Goal: Transaction & Acquisition: Purchase product/service

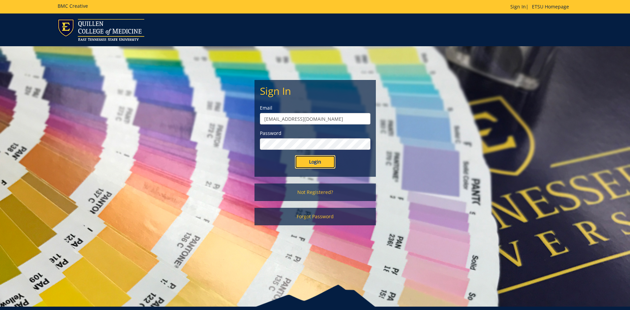
click at [321, 158] on input "Login" at bounding box center [315, 161] width 40 height 13
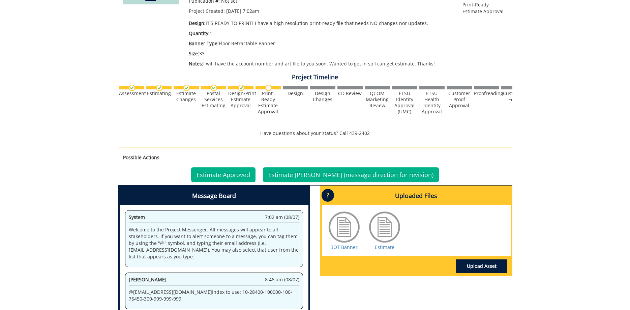
scroll to position [172, 0]
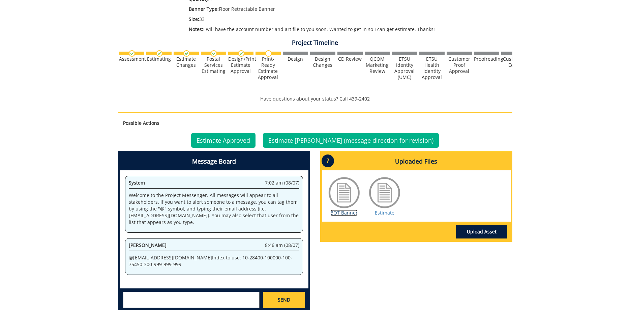
click at [348, 215] on link "BOT Banner" at bounding box center [343, 212] width 27 height 6
click at [344, 216] on link "BOT Banner" at bounding box center [343, 212] width 27 height 6
click at [391, 213] on link "Estimate" at bounding box center [385, 212] width 20 height 6
click at [233, 138] on link "Estimate Approved" at bounding box center [223, 140] width 64 height 15
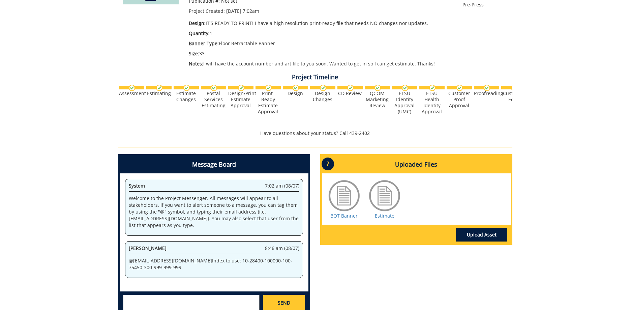
scroll to position [172, 0]
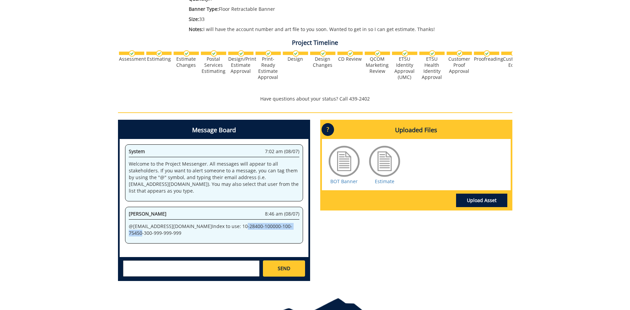
drag, startPoint x: 226, startPoint y: 229, endPoint x: 186, endPoint y: 233, distance: 40.0
click at [186, 233] on p "@ fair@mail.etsu.edu Index to use: 10-28400-100000-100-75450-300-999-999-999" at bounding box center [214, 229] width 171 height 13
click at [243, 234] on p "@ fair@mail.etsu.edu Index to use: 10-28400-100000-100-75450-300-999-999-999" at bounding box center [214, 229] width 171 height 13
drag, startPoint x: 236, startPoint y: 235, endPoint x: 124, endPoint y: 235, distance: 112.2
click at [124, 235] on div "System 7:02 am (08/07) Welcome to the Project Messenger. All messages will appe…" at bounding box center [214, 198] width 189 height 118
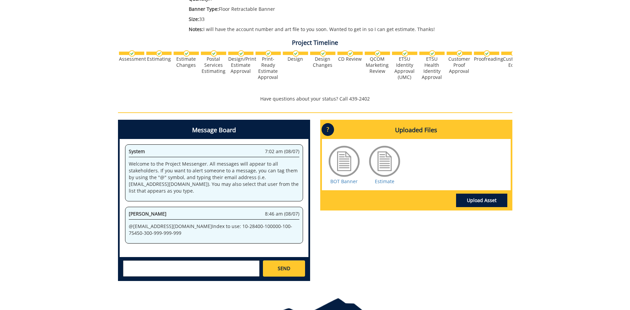
copy p "10-28400-100000-100-75450-300-999-999-999"
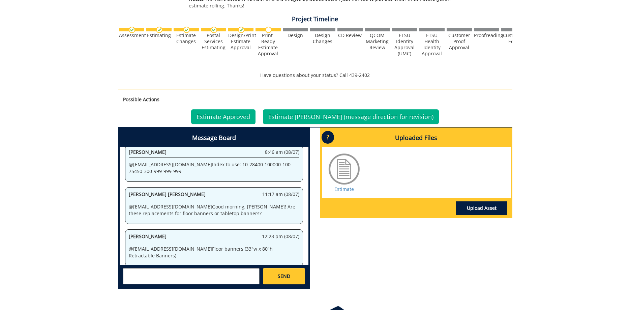
scroll to position [220, 0]
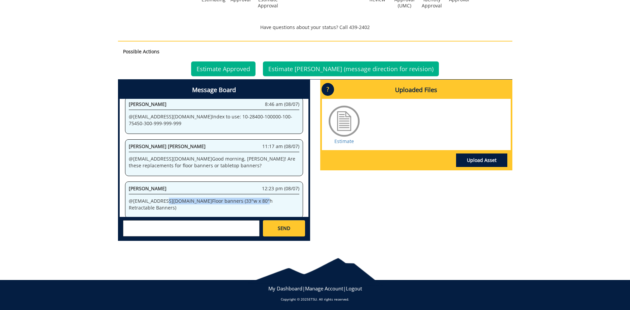
drag, startPoint x: 166, startPoint y: 200, endPoint x: 262, endPoint y: 200, distance: 95.4
click at [248, 199] on p "@ [EMAIL_ADDRESS][DOMAIN_NAME] Floor banners (33"w x 80"h Retractable Banners)" at bounding box center [214, 204] width 171 height 13
click at [262, 200] on p "@ campbelltc@etsu.edu Floor banners (33"w x 80"h Retractable Banners)" at bounding box center [214, 204] width 171 height 13
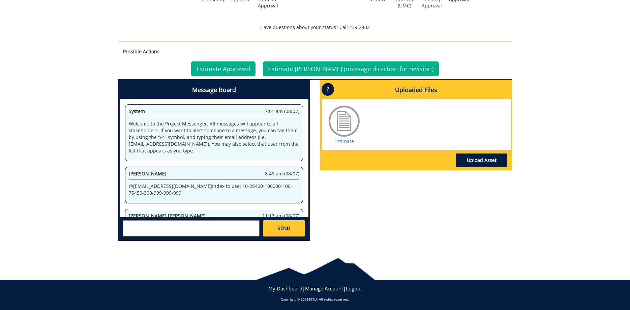
scroll to position [185, 0]
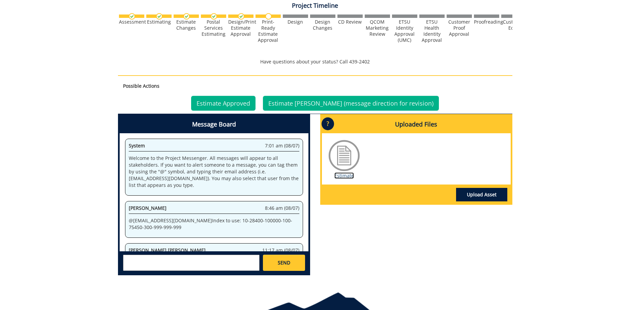
click at [341, 175] on link "Estimate" at bounding box center [344, 175] width 20 height 6
drag, startPoint x: 236, startPoint y: 231, endPoint x: 118, endPoint y: 228, distance: 117.7
click at [120, 228] on div "System 7:01 am (08/07) Welcome to the Project Messenger. All messages will appe…" at bounding box center [214, 192] width 189 height 118
copy p "10-28400-100000-100-75450-300-999-999-999"
click at [288, 173] on p "Welcome to the Project Messenger. All messages will appear to all stakeholders.…" at bounding box center [214, 172] width 171 height 34
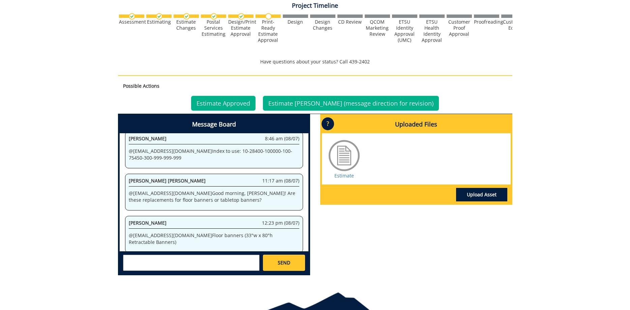
scroll to position [31, 0]
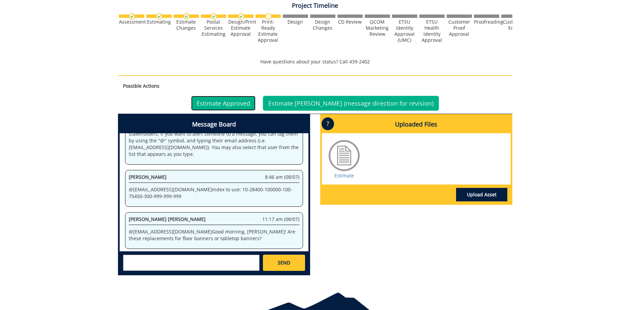
click at [255, 107] on link "Estimate Approved" at bounding box center [223, 103] width 64 height 15
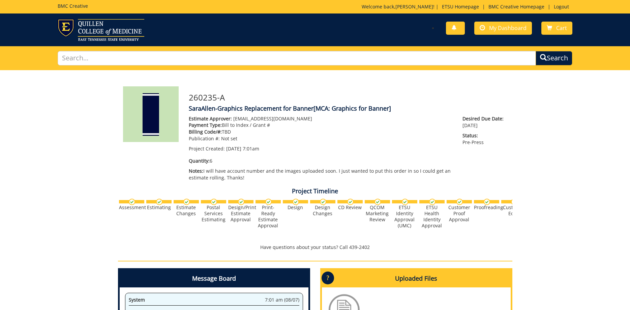
scroll to position [69, 0]
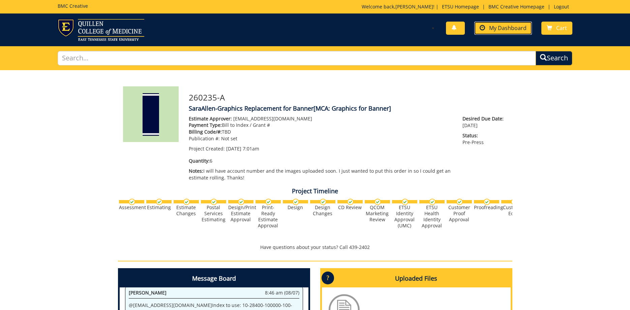
click at [500, 31] on span "My Dashboard" at bounding box center [507, 27] width 37 height 7
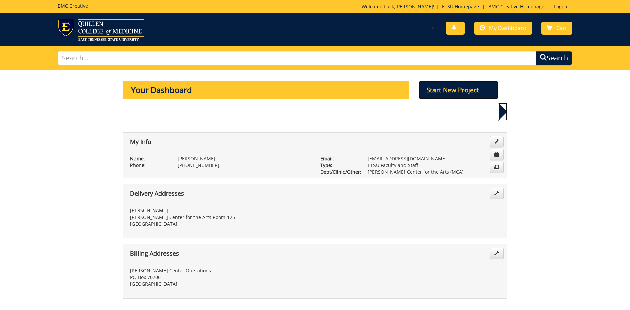
click at [449, 89] on p "Start New Project" at bounding box center [459, 90] width 80 height 18
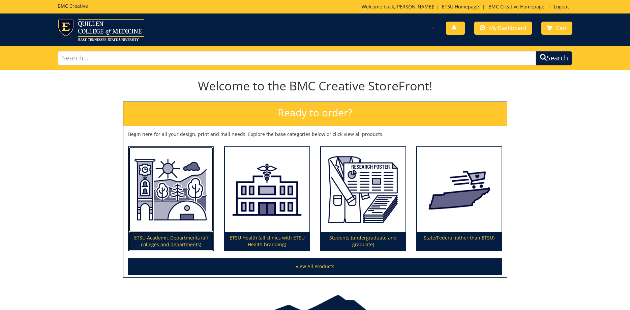
click at [184, 183] on img at bounding box center [171, 189] width 85 height 85
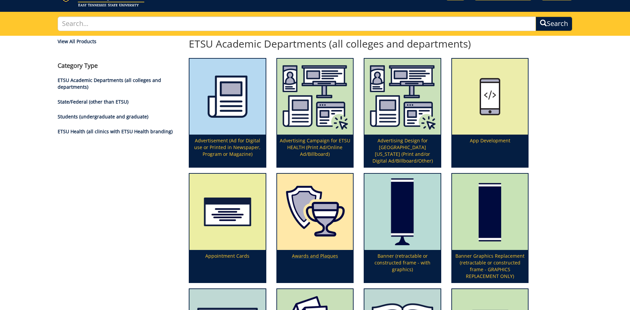
scroll to position [103, 0]
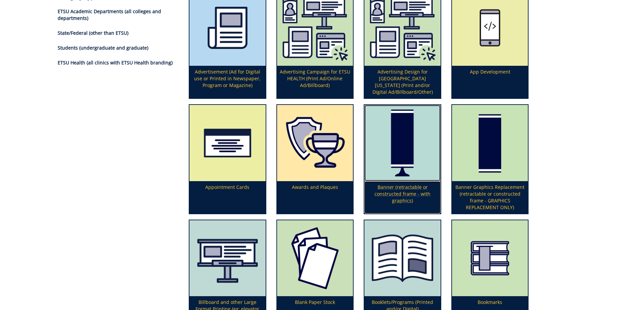
click at [398, 153] on img at bounding box center [402, 143] width 76 height 76
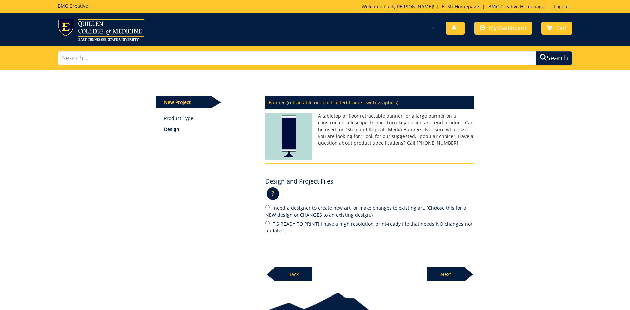
scroll to position [34, 0]
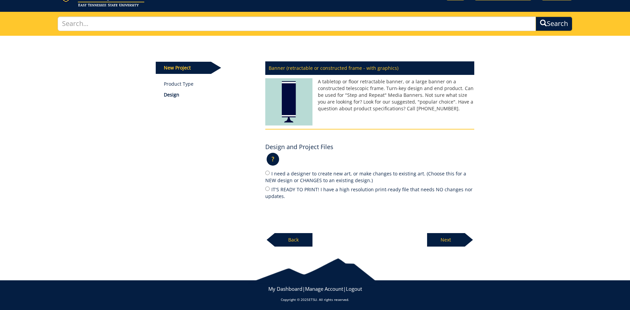
click at [272, 190] on label "IT'S READY TO PRINT! I have a high resolution print-ready file that needs NO ch…" at bounding box center [369, 192] width 209 height 14
click at [270, 190] on input "IT'S READY TO PRINT! I have a high resolution print-ready file that needs NO ch…" at bounding box center [267, 188] width 4 height 4
radio input "true"
click at [450, 244] on p "Next" at bounding box center [446, 239] width 38 height 13
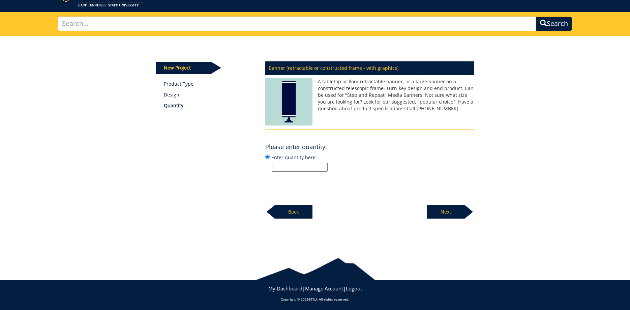
click at [298, 169] on input "Enter quantity here:" at bounding box center [300, 167] width 56 height 9
type input "1"
click at [458, 216] on p "Next" at bounding box center [446, 211] width 38 height 13
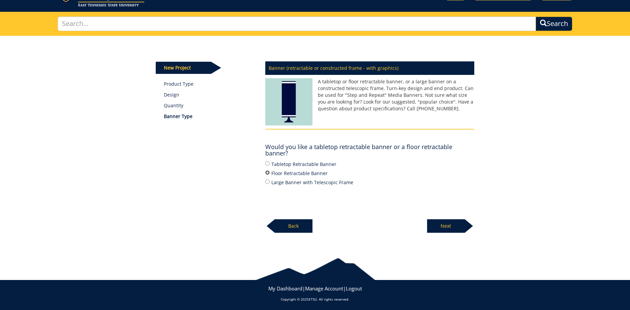
click at [269, 173] on input "Floor Retractable Banner" at bounding box center [267, 172] width 4 height 4
radio input "true"
click at [441, 222] on p "Next" at bounding box center [446, 225] width 38 height 13
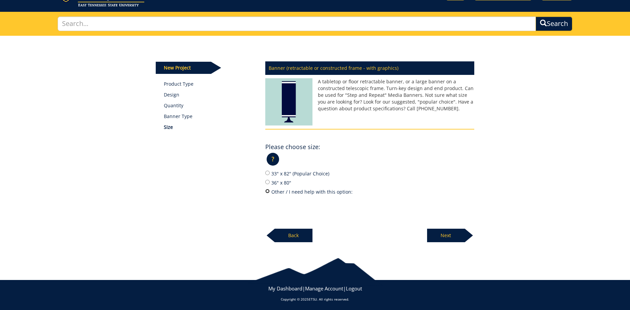
click at [268, 189] on input "Other / I need help with this option:" at bounding box center [267, 191] width 4 height 4
radio input "true"
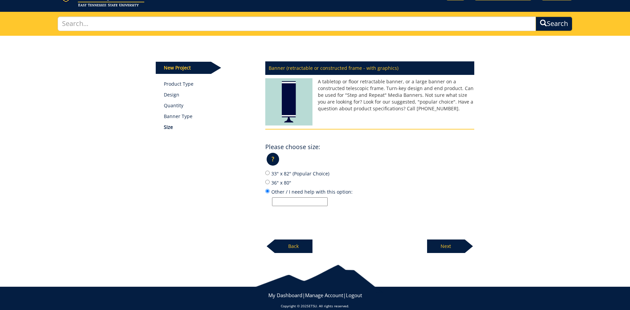
click at [289, 205] on input "Other / I need help with this option:" at bounding box center [300, 201] width 56 height 9
type input "33"w x 80"h"
click at [444, 242] on p "Next" at bounding box center [446, 245] width 38 height 13
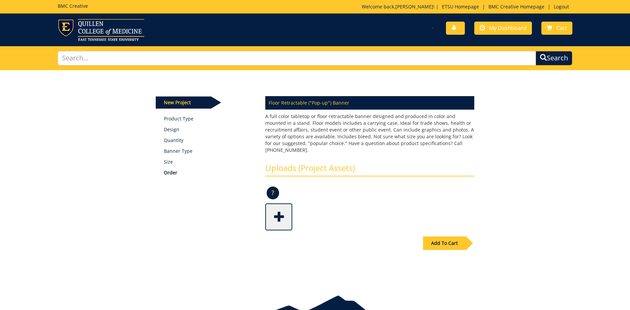
click at [275, 208] on span at bounding box center [279, 216] width 27 height 24
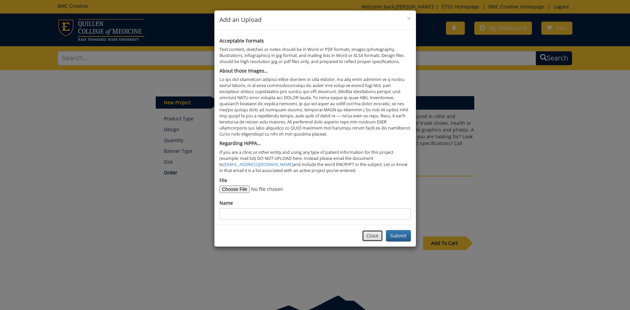
click at [375, 236] on button "Close" at bounding box center [372, 235] width 21 height 11
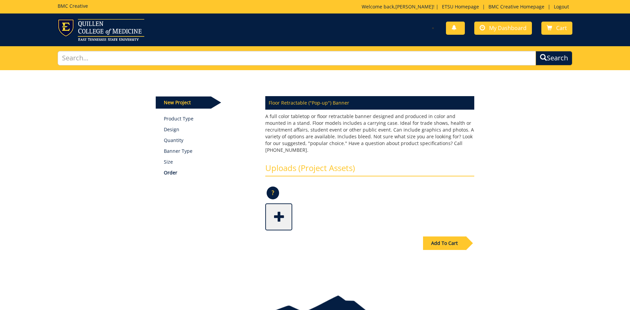
click at [452, 244] on div "Add To Cart" at bounding box center [315, 257] width 329 height 53
click at [449, 237] on div "Add To Cart" at bounding box center [444, 242] width 43 height 13
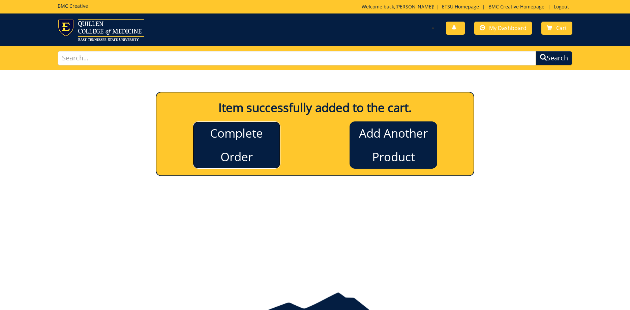
click at [252, 138] on link "Complete Order" at bounding box center [237, 144] width 88 height 47
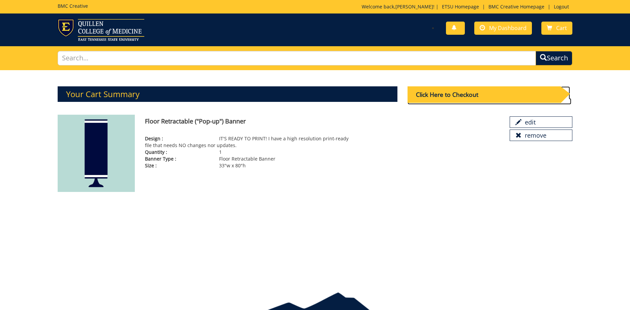
click at [475, 96] on div "Click Here to Checkout" at bounding box center [483, 94] width 153 height 17
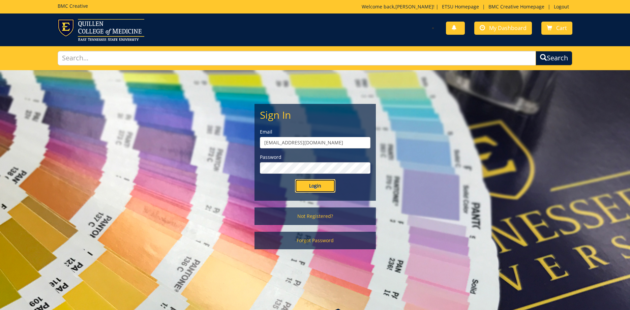
click at [309, 186] on input "Login" at bounding box center [315, 185] width 40 height 13
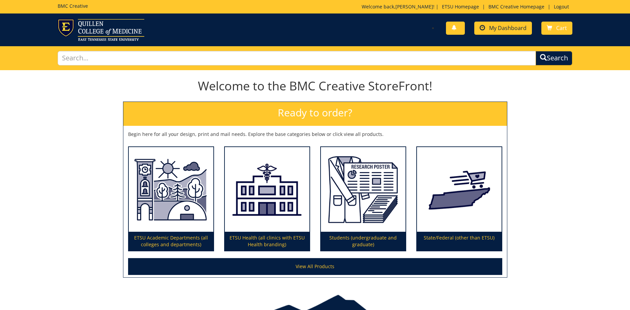
click at [505, 21] on div "You have no new notifications My Dashboard Cart" at bounding box center [446, 28] width 263 height 19
click at [495, 30] on span "My Dashboard" at bounding box center [507, 27] width 37 height 7
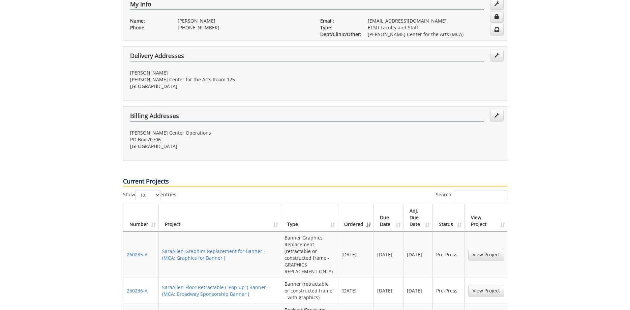
scroll to position [172, 0]
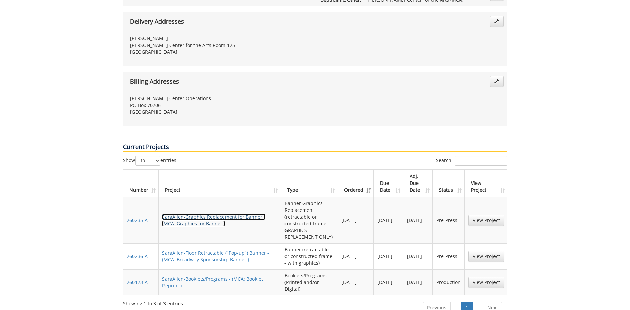
click at [227, 213] on link "SaraAllen-Graphics Replacement for Banner - (MCA: Graphics for Banner )" at bounding box center [213, 219] width 103 height 13
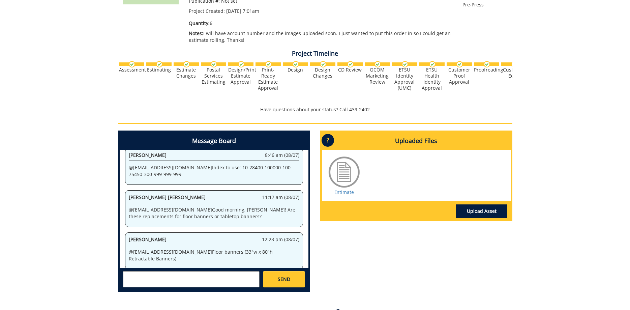
scroll to position [69, 0]
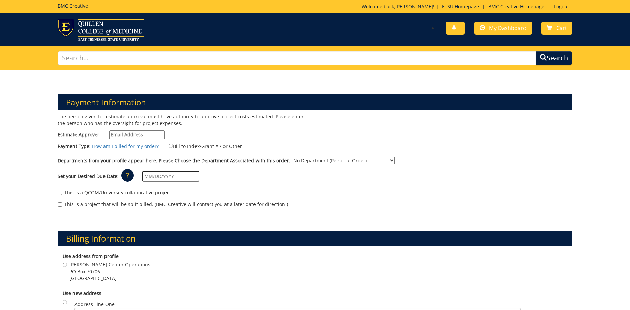
click at [165, 133] on input "Estimate Approver:" at bounding box center [137, 134] width 56 height 9
type input "[EMAIL_ADDRESS][DOMAIN_NAME]"
click at [188, 145] on label "Bill to Index/Grant # / or Other" at bounding box center [201, 145] width 82 height 7
click at [173, 145] on input "Bill to Index/Grant # / or Other" at bounding box center [171, 146] width 4 height 4
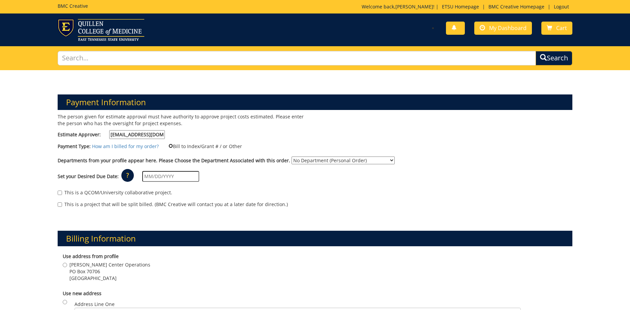
radio input "true"
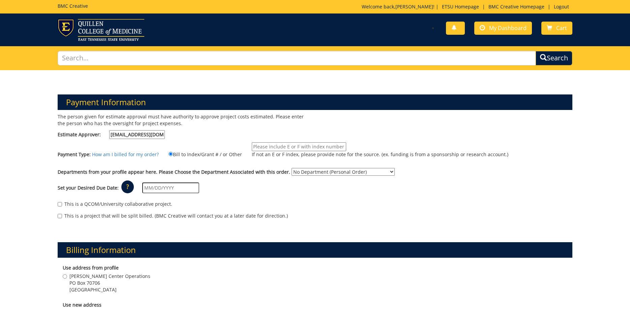
click at [297, 148] on input "If not an E or F index, please provide note for the source. (ex. funding is fro…" at bounding box center [299, 146] width 94 height 9
paste input "10-28400-100000-100-75450-300-999-999-999"
type input "10-28400-100000-100-75450-300-999-999-999"
click at [375, 138] on div "The person given for estimate approval must have authority to approve project c…" at bounding box center [315, 169] width 525 height 113
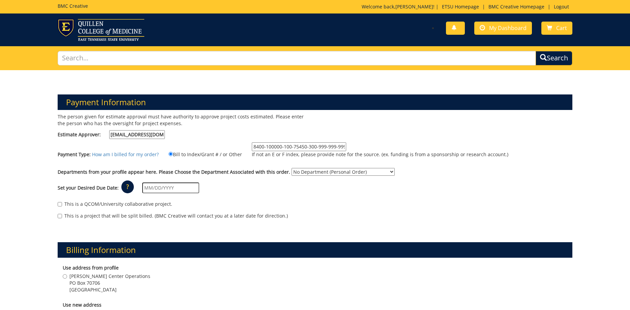
click at [292, 168] on select "No Department (Personal Order) Martin Center for the Arts (MCA)" at bounding box center [343, 172] width 103 height 8
select select "271"
click option "Martin Center for the Arts (MCA)" at bounding box center [0, 0] width 0 height 0
click at [181, 184] on input "text" at bounding box center [170, 187] width 57 height 11
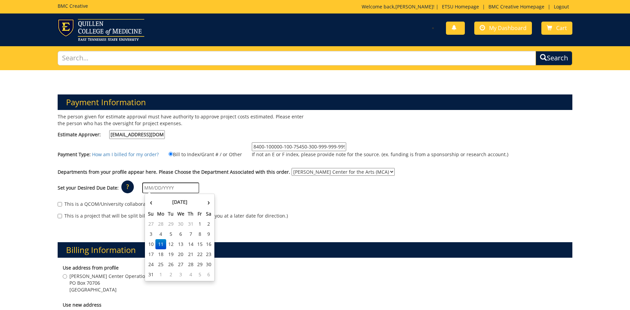
click at [180, 187] on input "text" at bounding box center [170, 187] width 57 height 11
click at [170, 253] on td "19" at bounding box center [170, 254] width 9 height 10
type input "[DATE]"
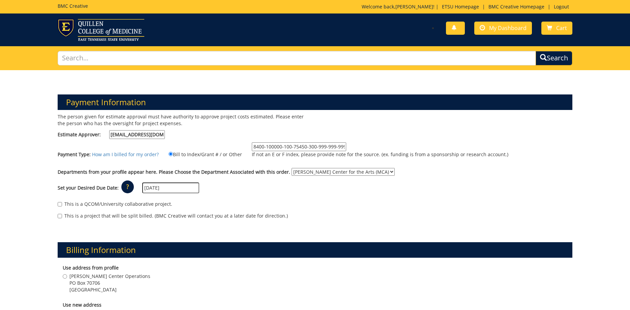
click at [283, 199] on div "This is a QCOM/University collaborative project. This is a project that will be…" at bounding box center [315, 211] width 525 height 29
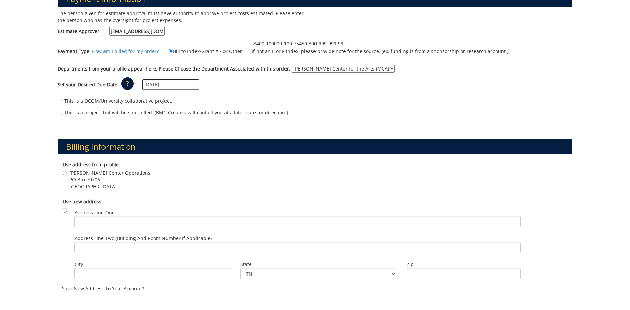
click at [92, 178] on span "PO Box 70706" at bounding box center [109, 179] width 81 height 7
click at [67, 175] on input "Martin Center Operations PO Box 70706 Johnson City , TN 37614" at bounding box center [65, 173] width 4 height 4
radio input "true"
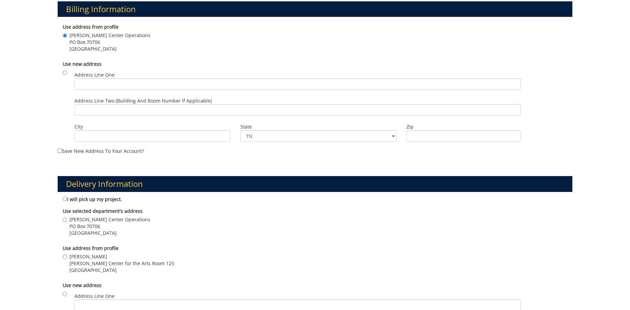
click at [76, 266] on span "Martin Center for the Arts Room 125" at bounding box center [121, 263] width 105 height 7
click at [67, 259] on input "Sara Allen Martin Center for the Arts Room 125 Johnson City , TN 37614" at bounding box center [65, 256] width 4 height 4
radio input "true"
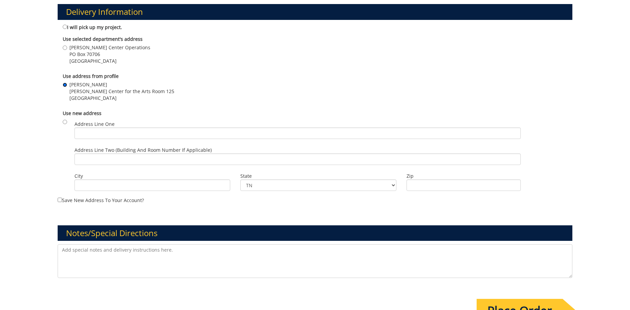
scroll to position [516, 0]
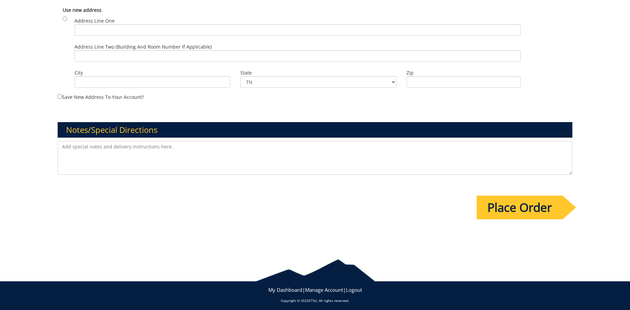
click at [107, 170] on textarea at bounding box center [315, 158] width 515 height 34
click at [247, 148] on textarea "I will upload graphic later today. Thanks!" at bounding box center [315, 158] width 515 height 34
type textarea "I will upload graphic later today. Thanks!"
click at [508, 206] on input "Place Order" at bounding box center [520, 207] width 86 height 24
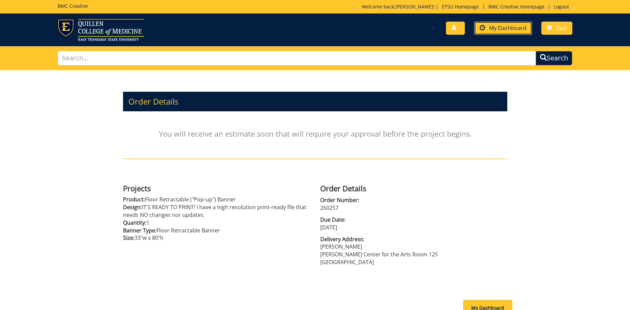
click at [507, 28] on span "My Dashboard" at bounding box center [507, 27] width 37 height 7
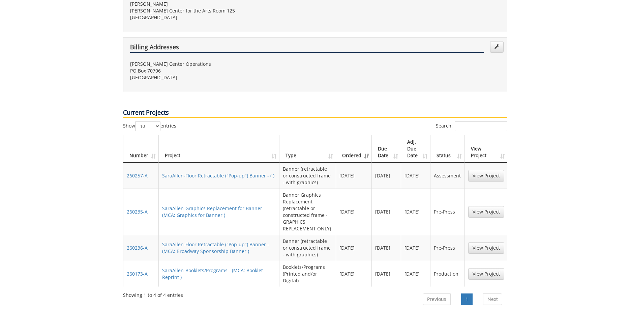
scroll to position [241, 0]
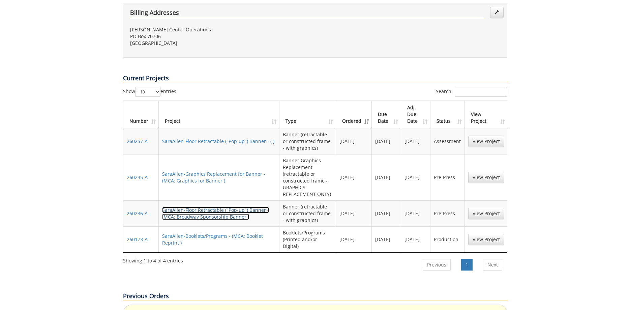
click at [234, 220] on link "SaraAllen-Floor Retractable ("Pop-up") Banner - (MCA: Broadway Sponsorship Bann…" at bounding box center [215, 213] width 107 height 13
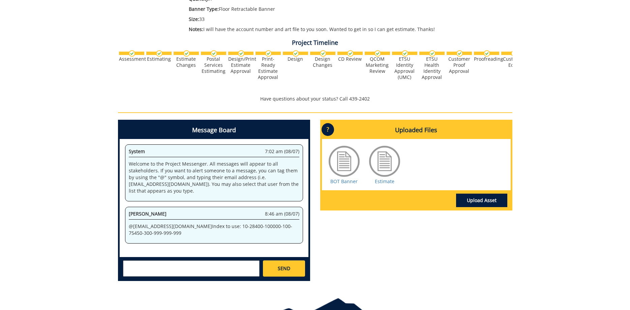
scroll to position [206, 0]
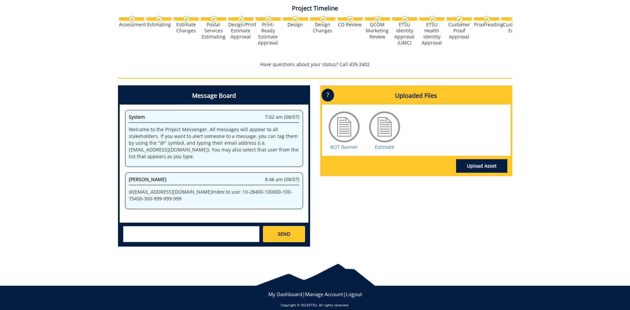
click at [196, 234] on textarea at bounding box center [191, 234] width 136 height 16
click at [204, 225] on div "[PERSON_NAME] [EMAIL_ADDRESS][DOMAIN_NAME] [PERSON_NAME] [EMAIL_ADDRESS][DOMAIN…" at bounding box center [214, 233] width 189 height 22
click at [203, 231] on textarea "@[EMAIL_ADDRESS][DOMAIN_NAME] This is the" at bounding box center [191, 234] width 136 height 16
paste textarea "33"w x 80"h Retractable Banner"
drag, startPoint x: 194, startPoint y: 239, endPoint x: 168, endPoint y: 232, distance: 27.8
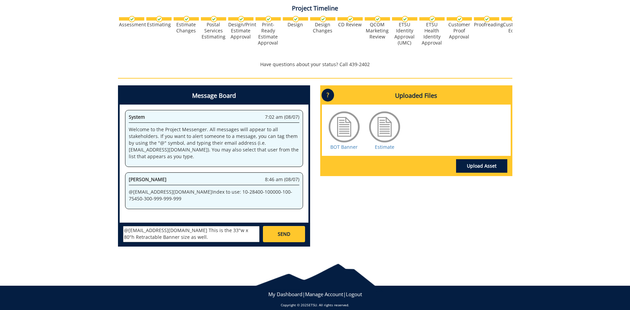
click at [168, 232] on textarea "@[EMAIL_ADDRESS][DOMAIN_NAME] This is the 33"w x 80"h Retractable Banner size a…" at bounding box center [191, 234] width 136 height 16
type textarea "@[EMAIL_ADDRESS][DOMAIN_NAME] This is the 33"w x 80"h Retractable Banner size a…"
click at [379, 199] on div "Message Board System 7:02 am (08/07) Welcome to the Project Messenger. All mess…" at bounding box center [315, 168] width 404 height 166
click at [284, 238] on link "SEND" at bounding box center [284, 234] width 42 height 16
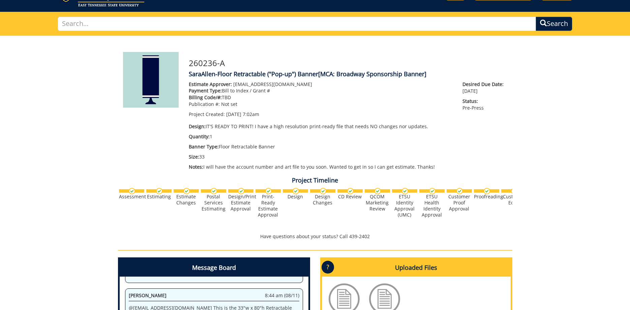
scroll to position [0, 0]
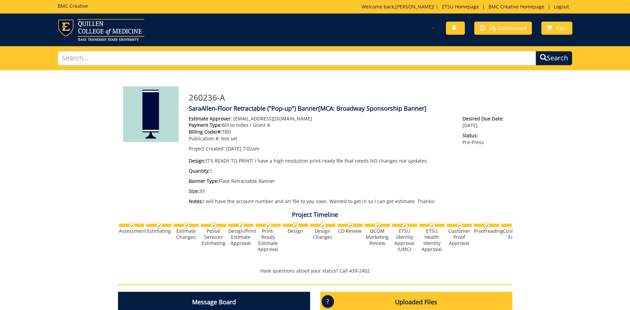
click at [516, 18] on div "You have no new notifications My Dashboard Cart" at bounding box center [315, 29] width 630 height 33
click at [511, 22] on link "My Dashboard" at bounding box center [503, 28] width 58 height 13
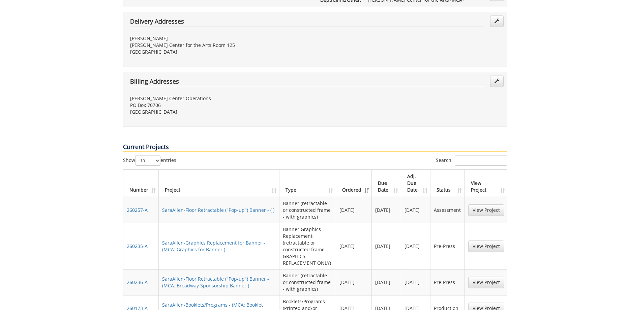
scroll to position [206, 0]
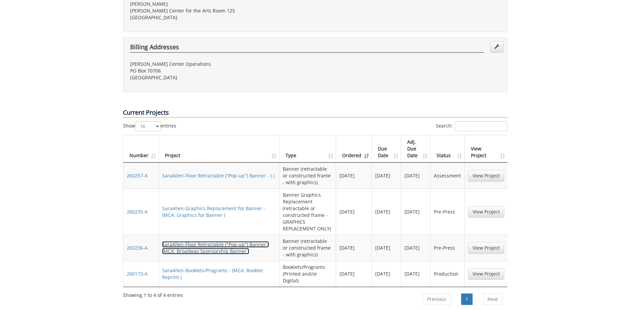
click at [204, 252] on link "SaraAllen-Floor Retractable ("Pop-up") Banner - (MCA: Broadway Sponsorship Bann…" at bounding box center [215, 247] width 107 height 13
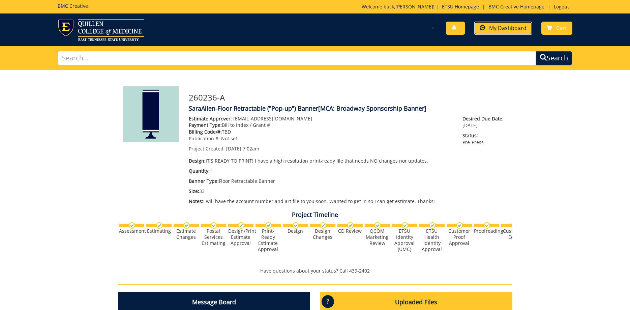
click at [517, 25] on span "My Dashboard" at bounding box center [507, 27] width 37 height 7
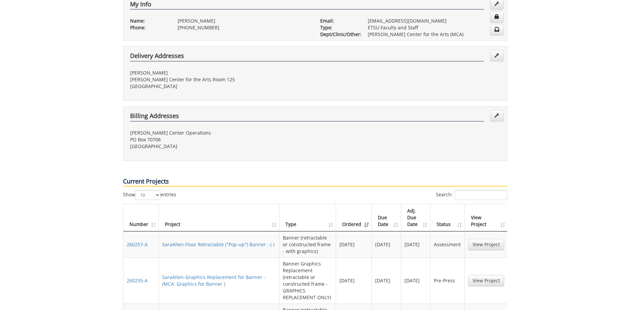
scroll to position [206, 0]
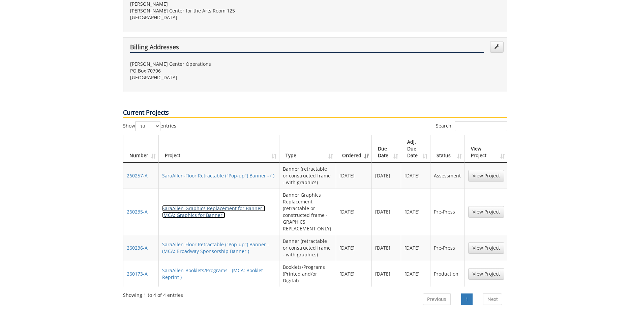
click at [209, 210] on link "SaraAllen-Graphics Replacement for Banner - (MCA: Graphics for Banner )" at bounding box center [213, 211] width 103 height 13
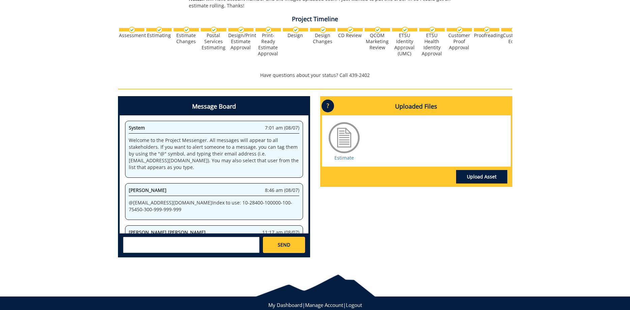
scroll to position [69, 0]
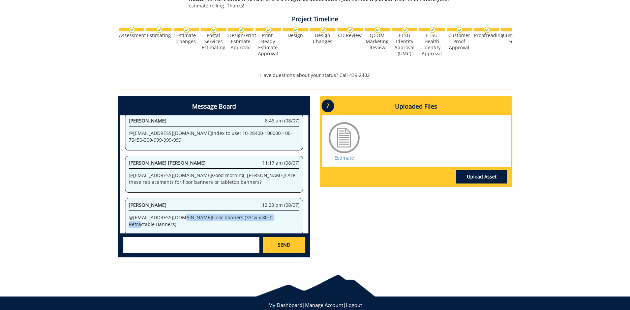
drag, startPoint x: 180, startPoint y: 217, endPoint x: 255, endPoint y: 218, distance: 75.2
click at [252, 218] on p "@ campbelltc@etsu.edu Floor banners (33"w x 80"h Retractable Banners)" at bounding box center [214, 220] width 171 height 13
click at [267, 218] on p "@ campbelltc@etsu.edu Floor banners (33"w x 80"h Retractable Banners)" at bounding box center [214, 220] width 171 height 13
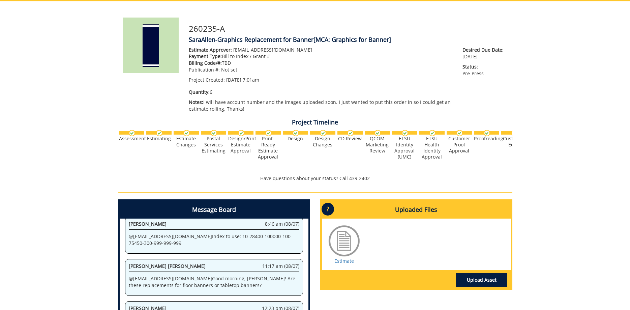
scroll to position [0, 0]
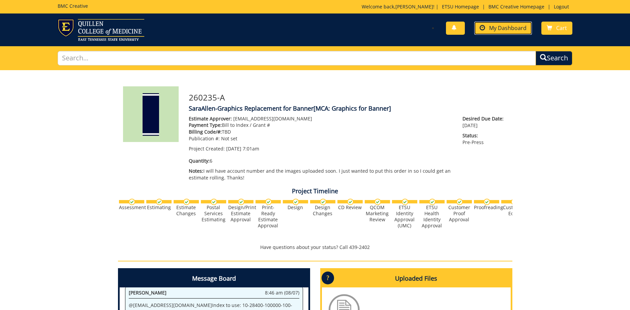
click at [497, 28] on span "My Dashboard" at bounding box center [507, 27] width 37 height 7
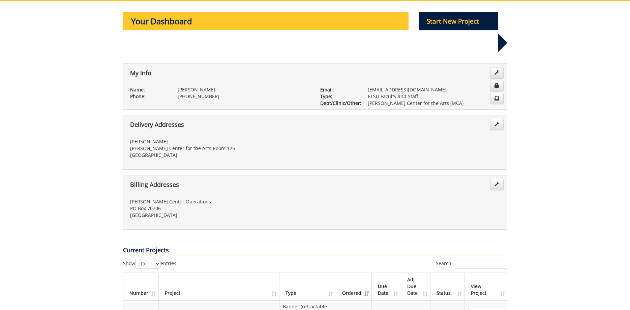
scroll to position [138, 0]
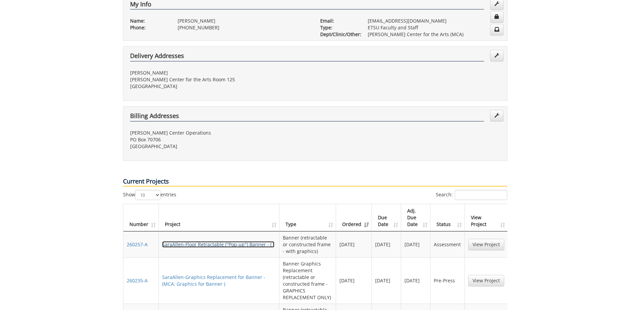
click at [201, 241] on link "SaraAllen-Floor Retractable ("Pop-up") Banner - ( )" at bounding box center [218, 244] width 112 height 6
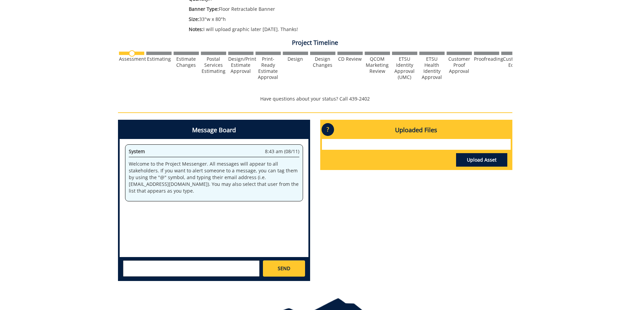
scroll to position [206, 0]
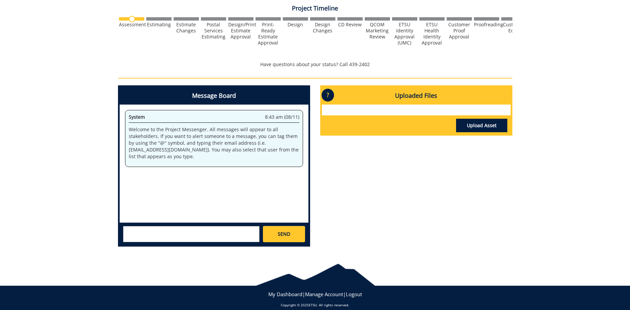
click at [199, 232] on textarea at bounding box center [191, 234] width 136 height 16
paste textarea "This is the 33"w x 80"h Retractable Banner size as well."
type textarea "@[EMAIL_ADDRESS][DOMAIN_NAME] This is the 33"w x 80"h Retractable Banner size a…"
click at [285, 234] on span "SEND" at bounding box center [284, 234] width 12 height 7
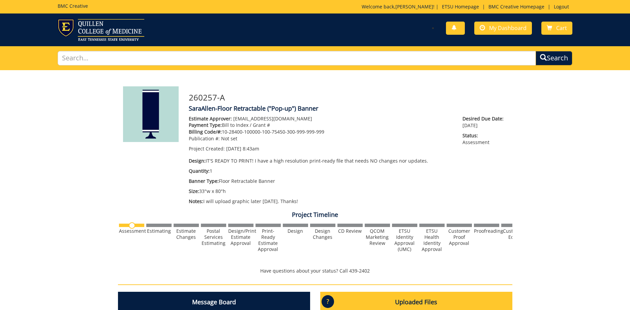
scroll to position [181, 0]
